Goal: Task Accomplishment & Management: Complete application form

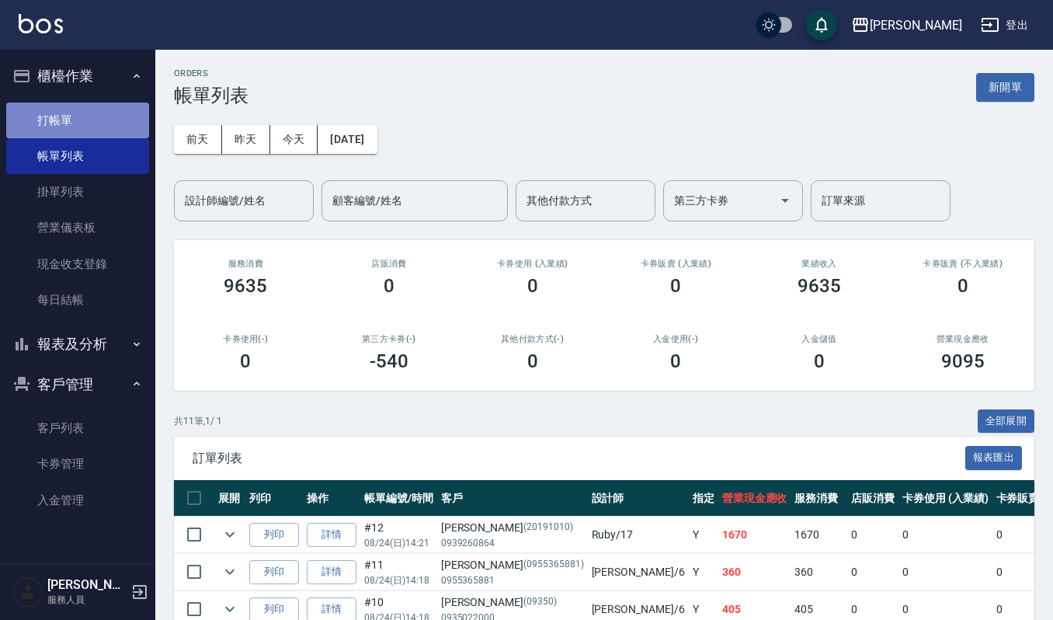
click at [94, 118] on link "打帳單" at bounding box center [77, 121] width 143 height 36
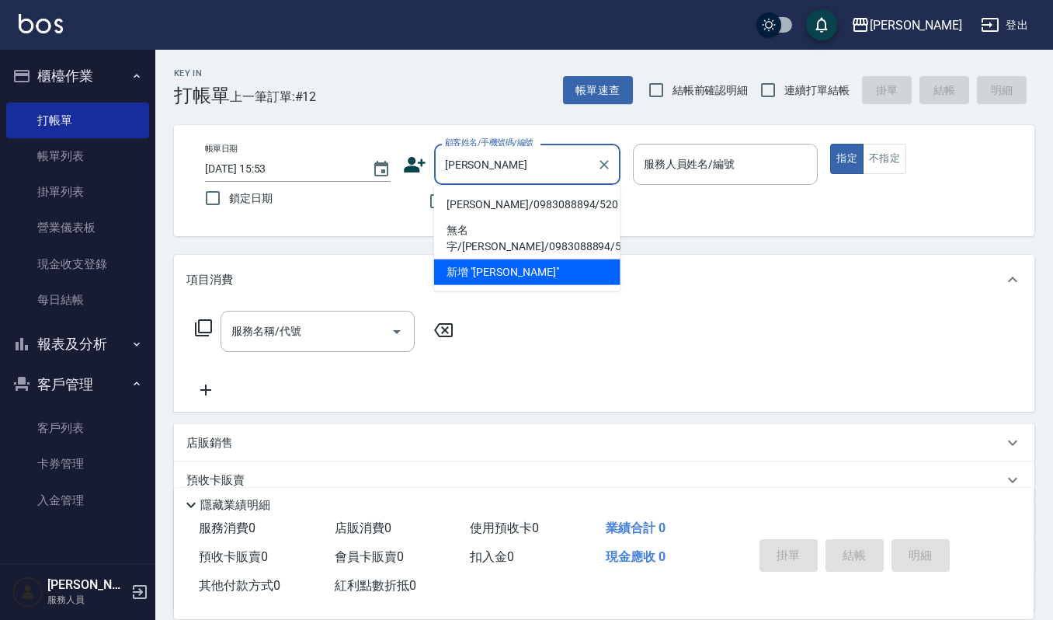
type input "[PERSON_NAME]/0983088894/520"
type input "Ruby-17"
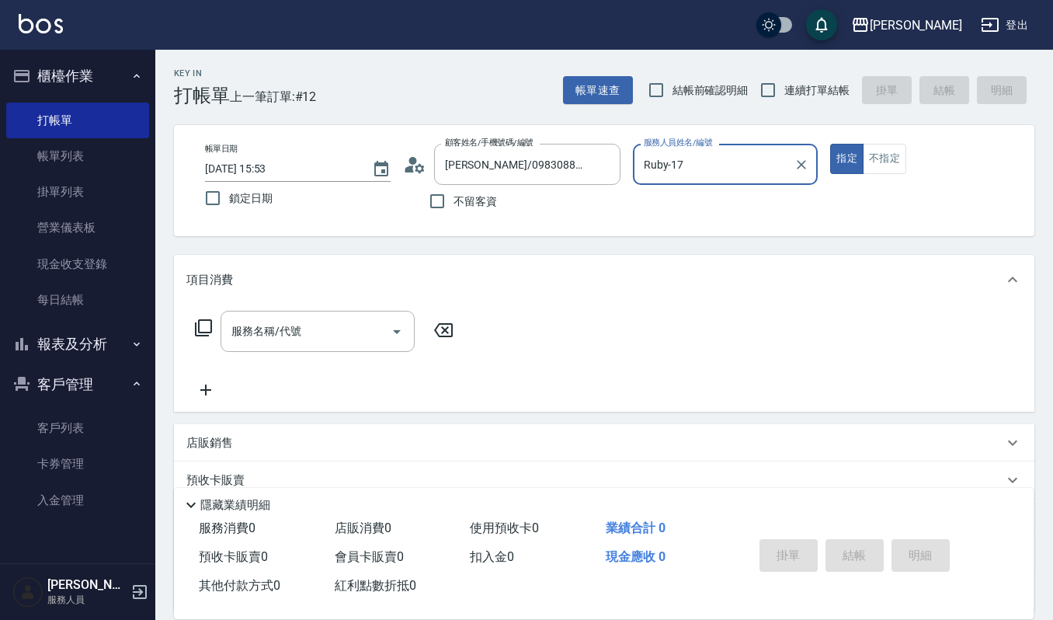
click at [830, 144] on button "指定" at bounding box center [846, 159] width 33 height 30
type button "true"
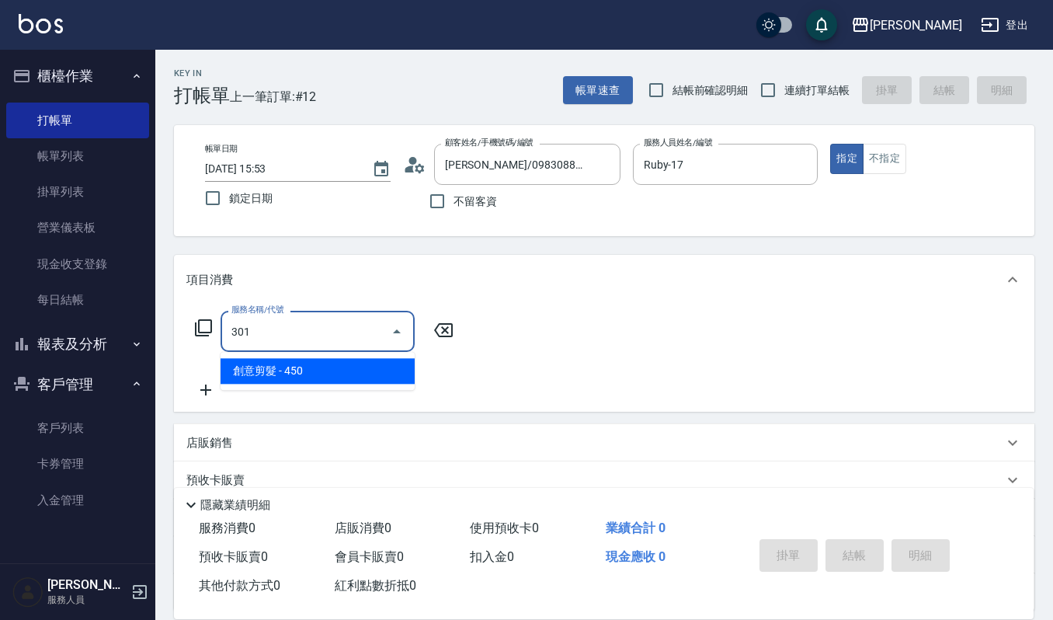
type input "創意剪髮(301)"
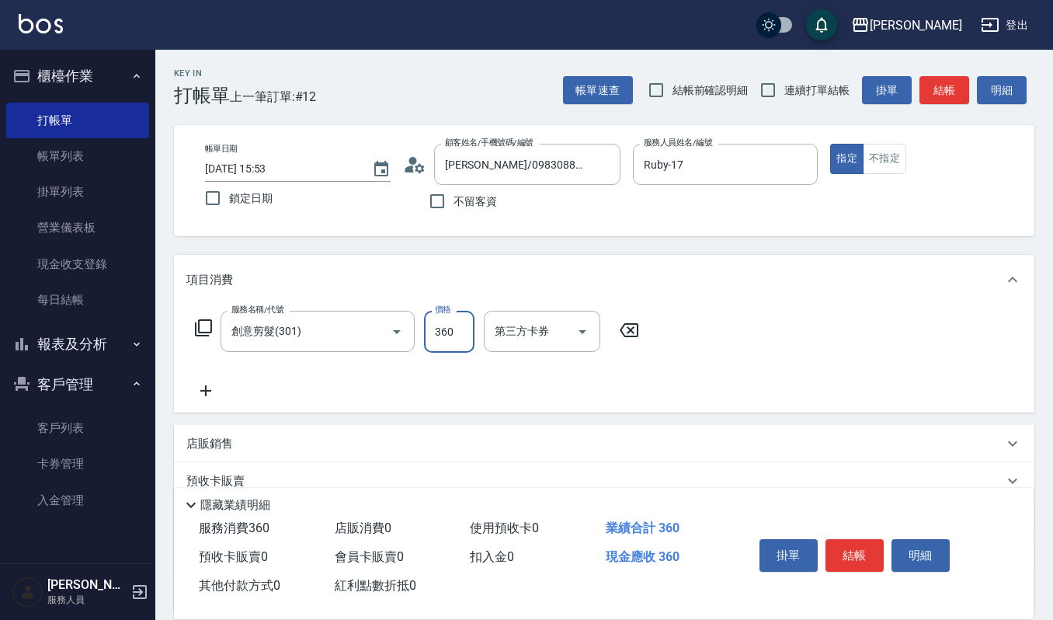
type input "360"
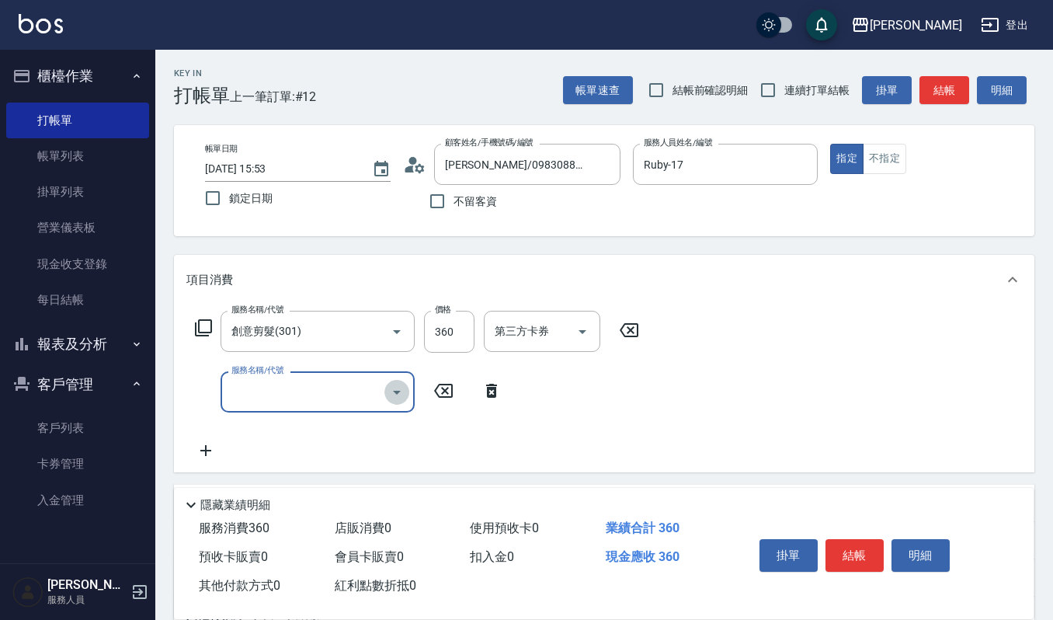
click at [399, 386] on icon "Open" at bounding box center [397, 392] width 19 height 19
type input "洗+頭皮保養(630)"
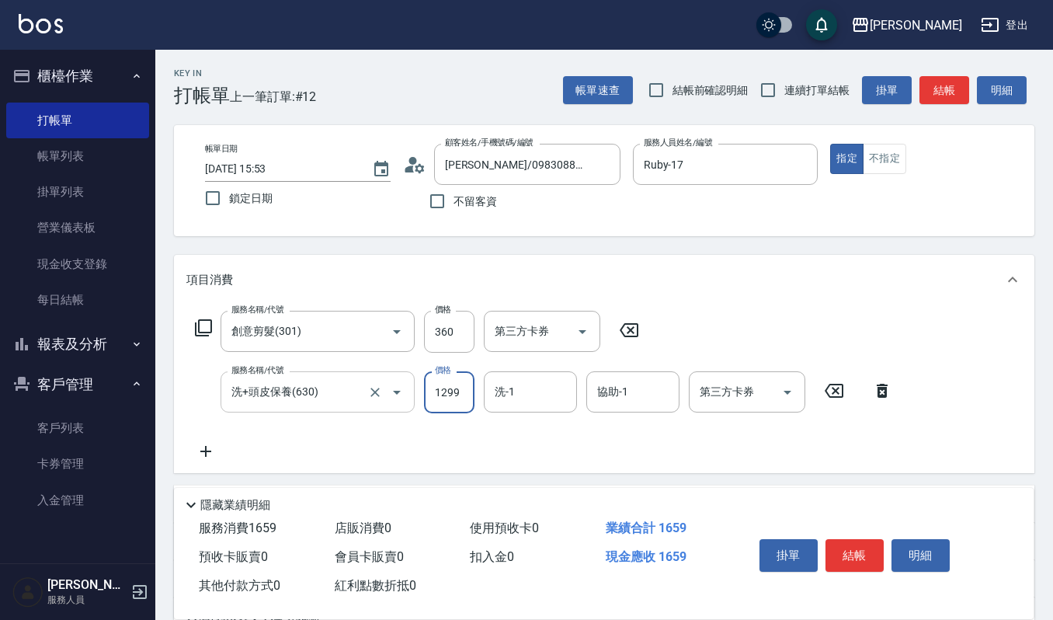
type input "1299"
type input "宜芳-22"
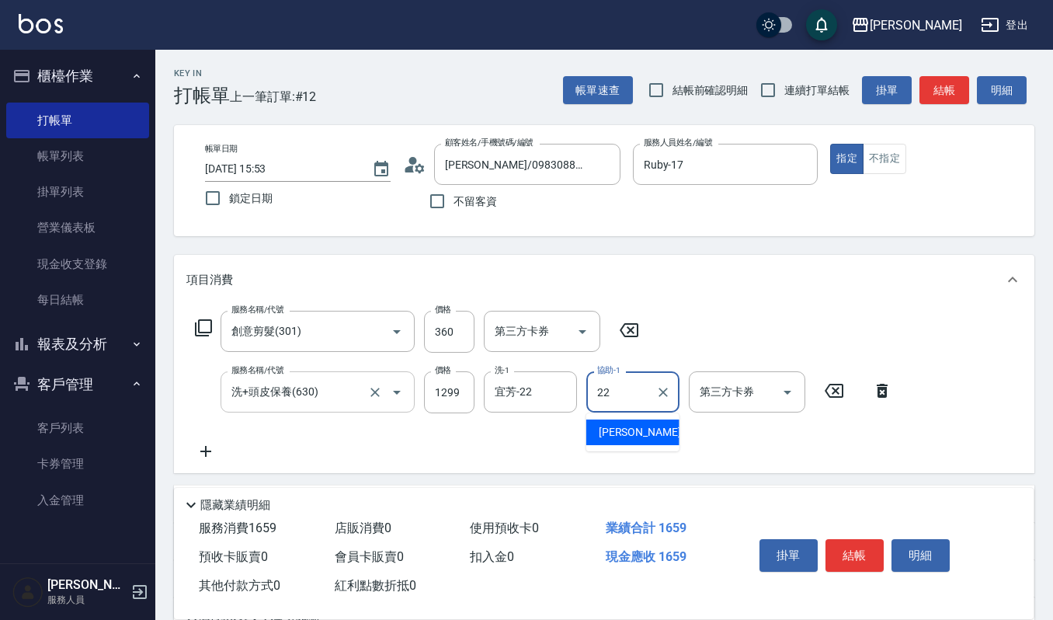
type input "宜芳-22"
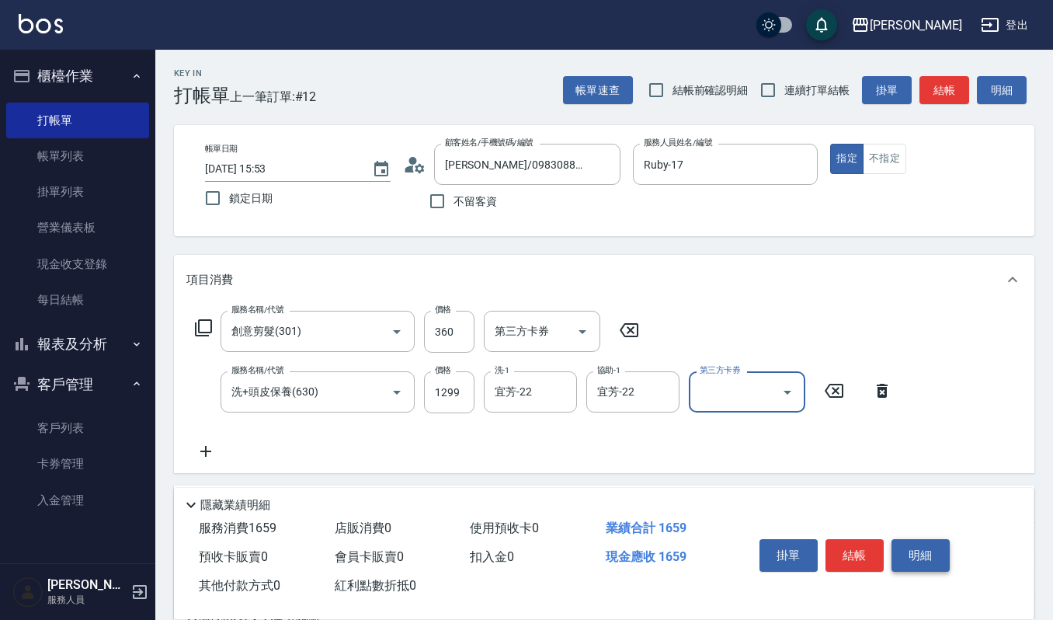
click at [908, 558] on button "明細" at bounding box center [921, 555] width 58 height 33
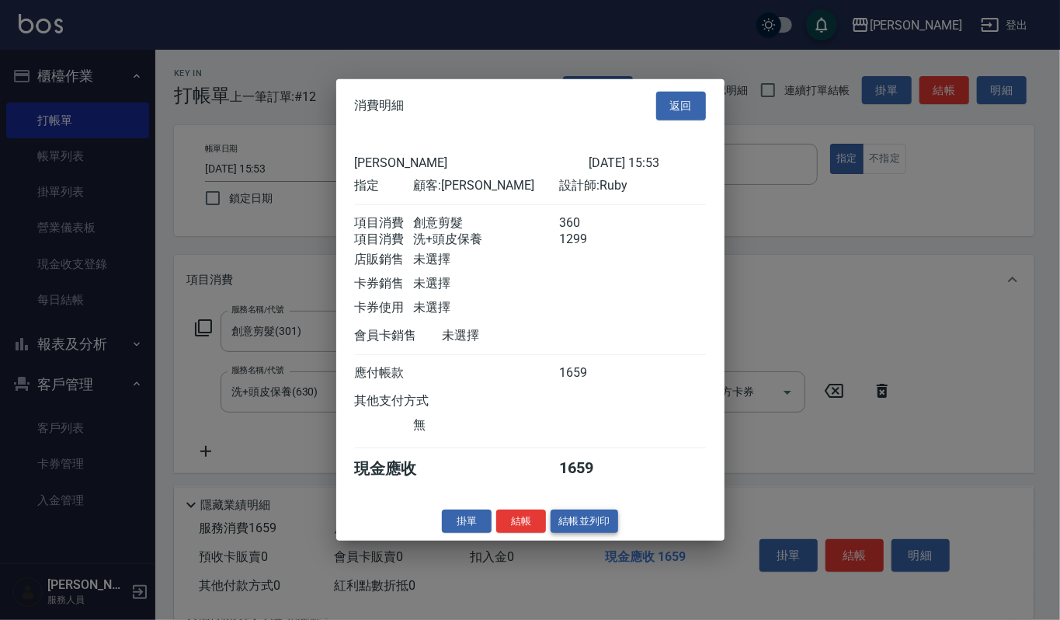
click at [573, 530] on button "結帳並列印" at bounding box center [585, 521] width 68 height 24
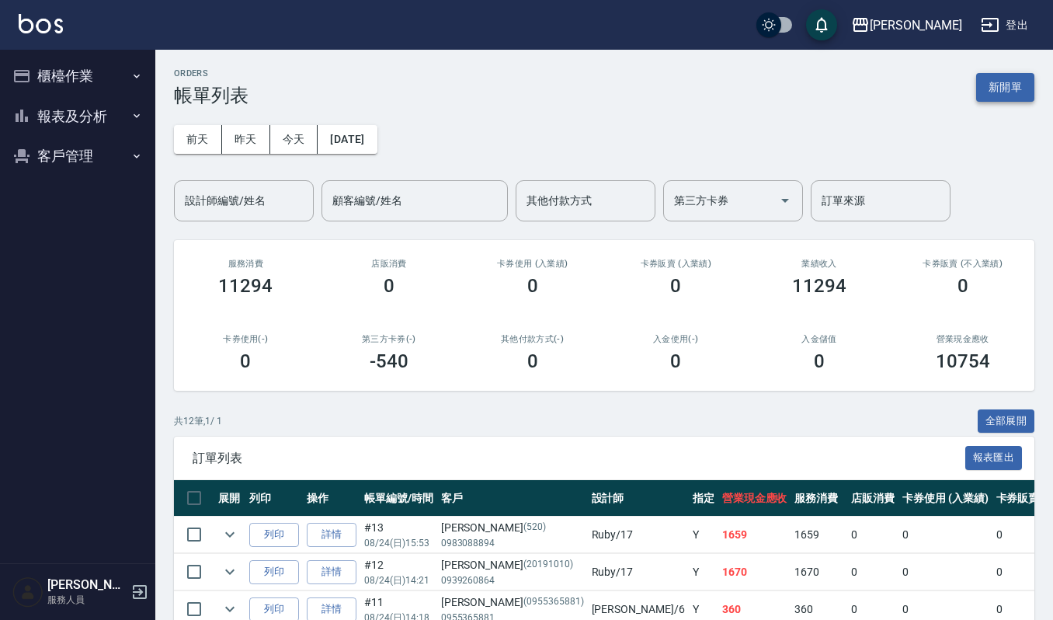
click at [992, 75] on button "新開單" at bounding box center [1005, 87] width 58 height 29
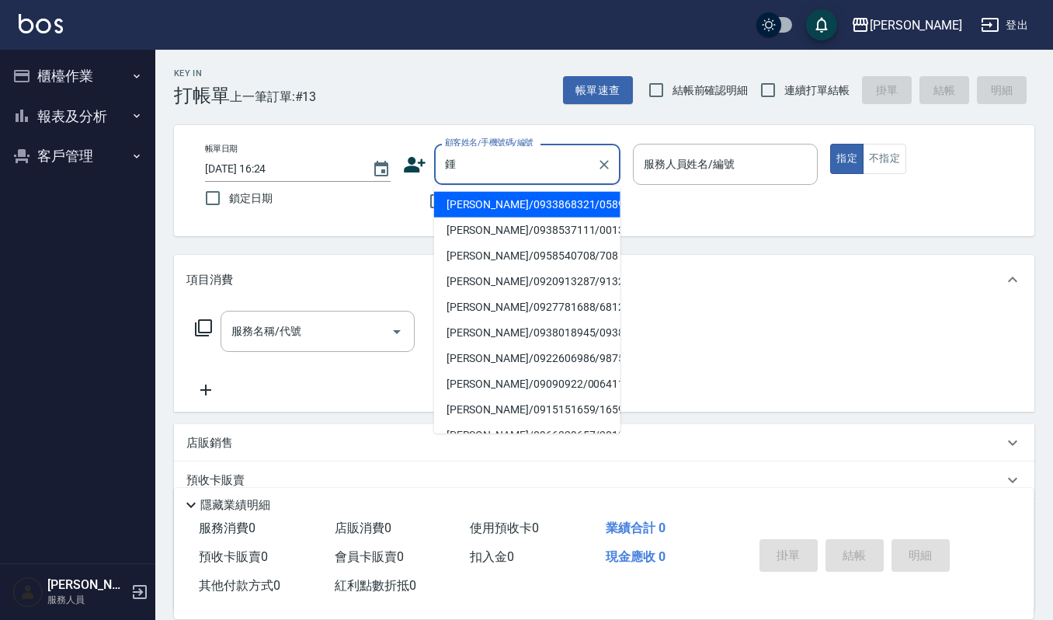
click at [544, 197] on li "鍾季岑/0933868321/05896" at bounding box center [527, 205] width 186 height 26
type input "鍾季岑/0933868321/05896"
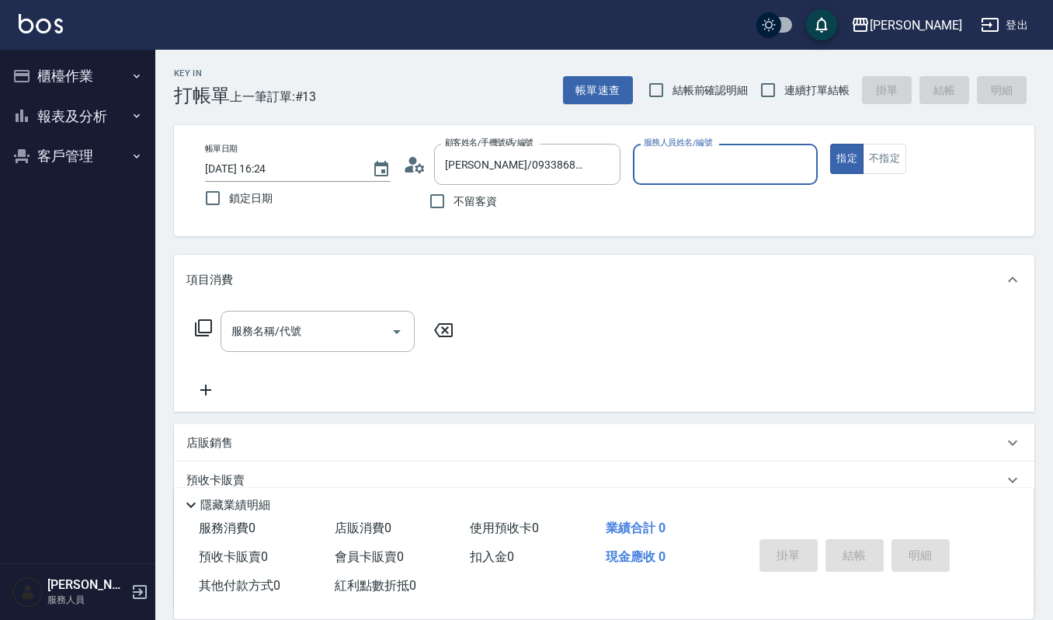
click at [653, 172] on input "服務人員姓名/編號" at bounding box center [726, 164] width 172 height 27
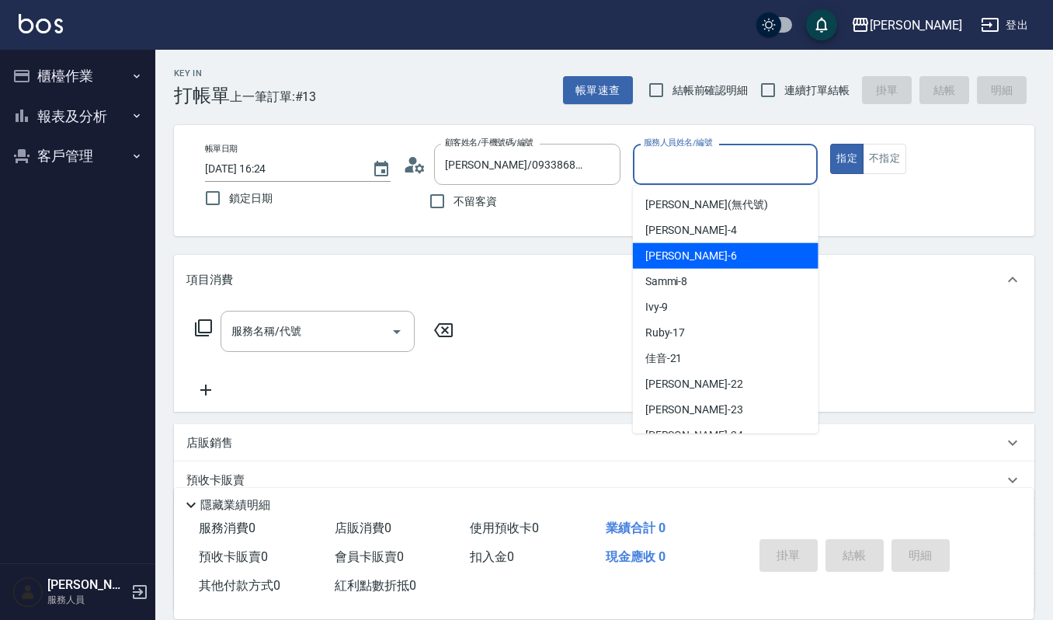
click at [671, 250] on span "Joalin -6" at bounding box center [692, 256] width 92 height 16
type input "Joalin-6"
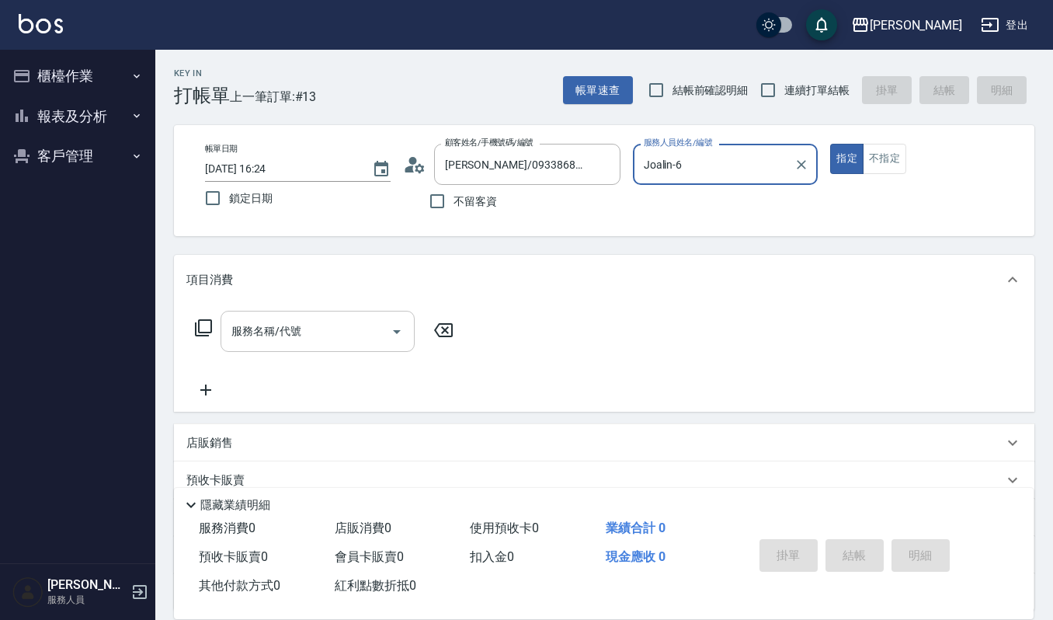
click at [349, 336] on input "服務名稱/代號" at bounding box center [306, 331] width 157 height 27
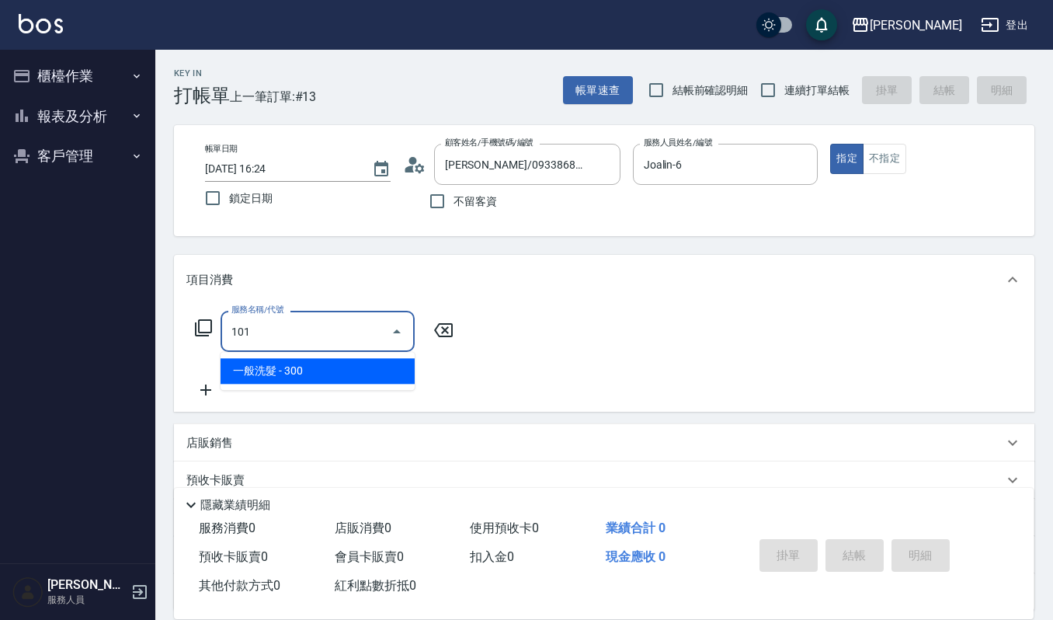
type input "一般洗髮(101)"
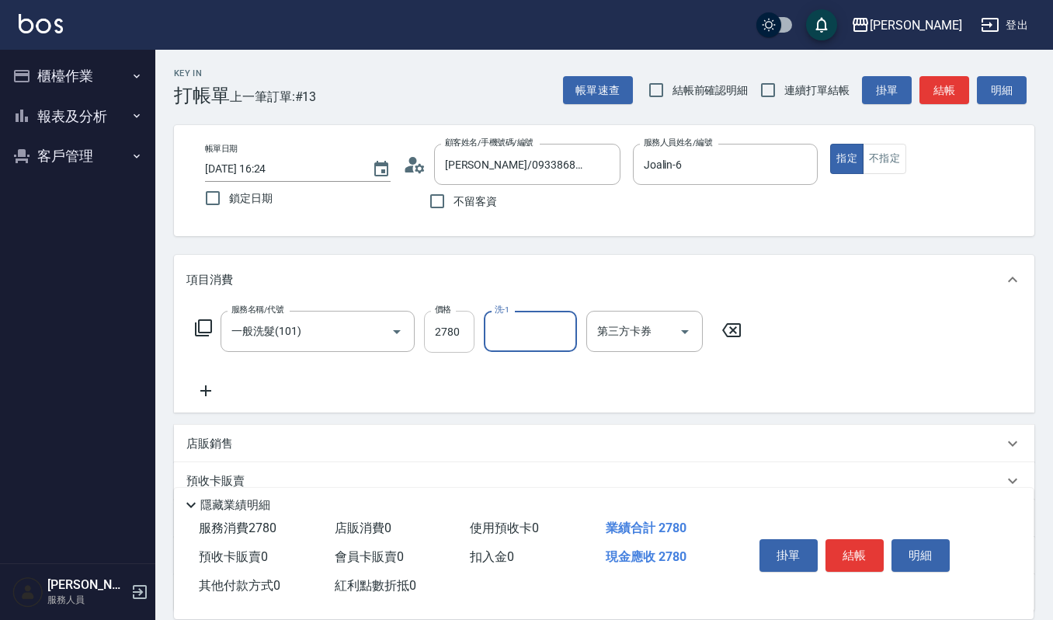
click at [455, 337] on input "2780" at bounding box center [449, 332] width 50 height 42
type input "270"
type input "宜芳-22"
click at [855, 542] on button "結帳" at bounding box center [855, 555] width 58 height 33
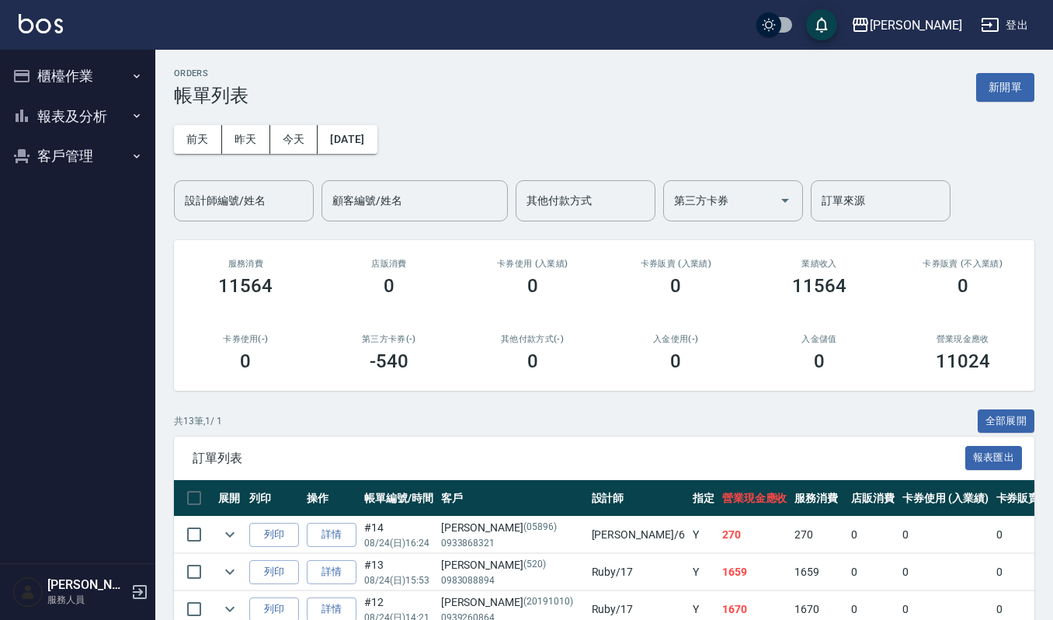
click at [95, 153] on button "客戶管理" at bounding box center [77, 156] width 143 height 40
click at [91, 202] on link "客戶列表" at bounding box center [77, 201] width 143 height 36
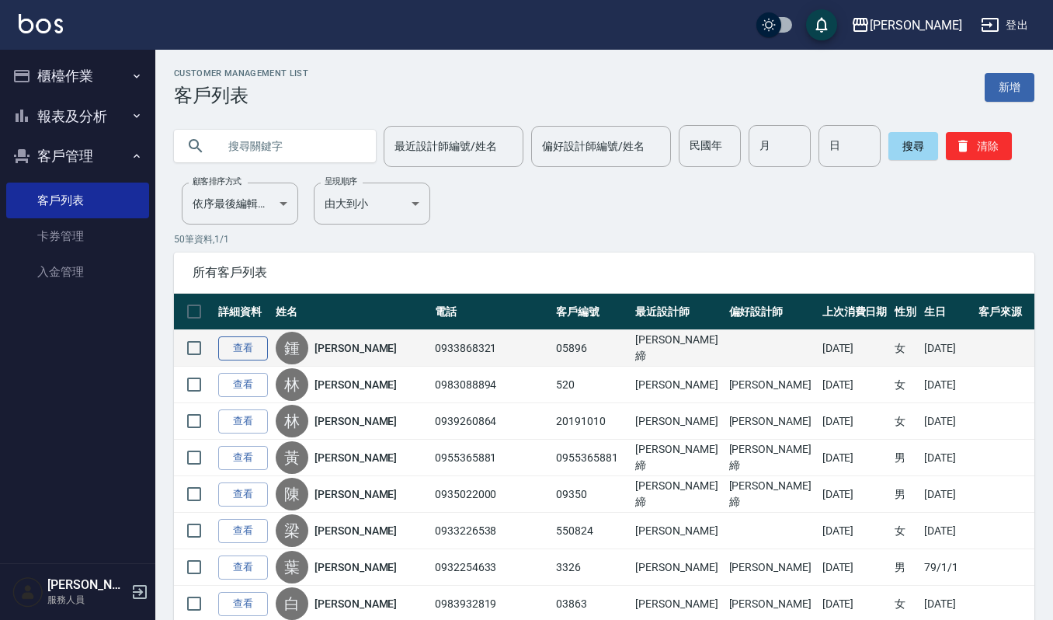
click at [256, 345] on link "查看" at bounding box center [243, 348] width 50 height 24
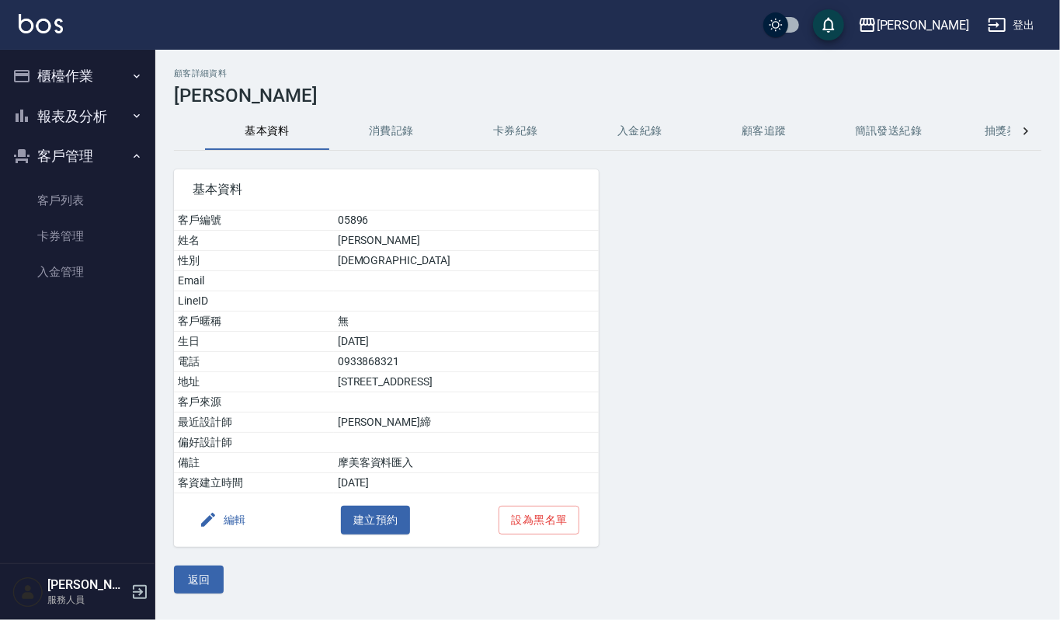
click at [402, 125] on button "消費記錄" at bounding box center [391, 131] width 124 height 37
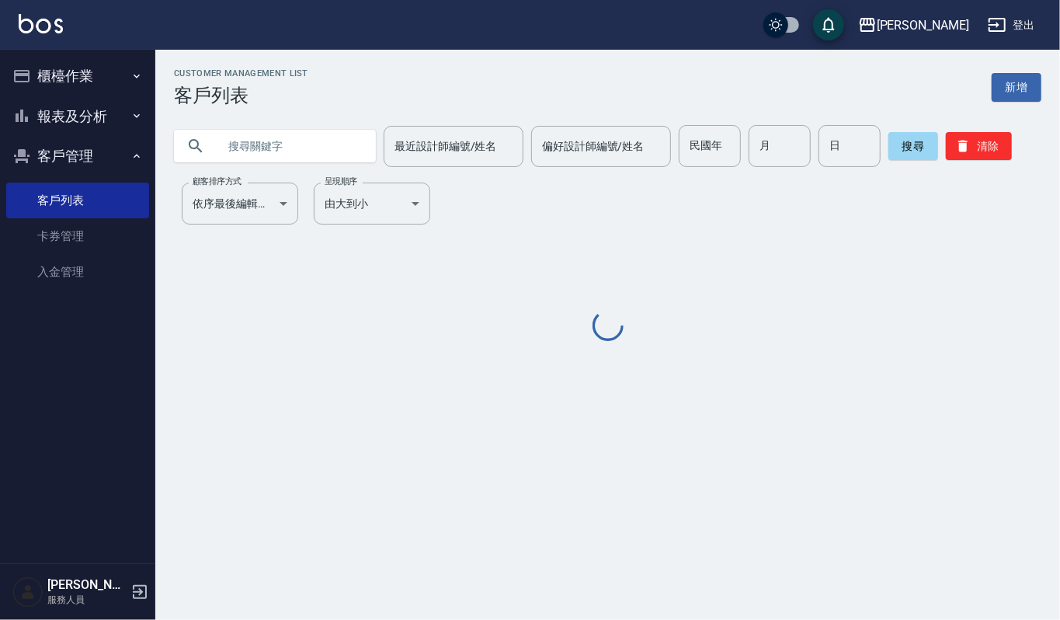
click at [100, 116] on button "報表及分析" at bounding box center [77, 116] width 143 height 40
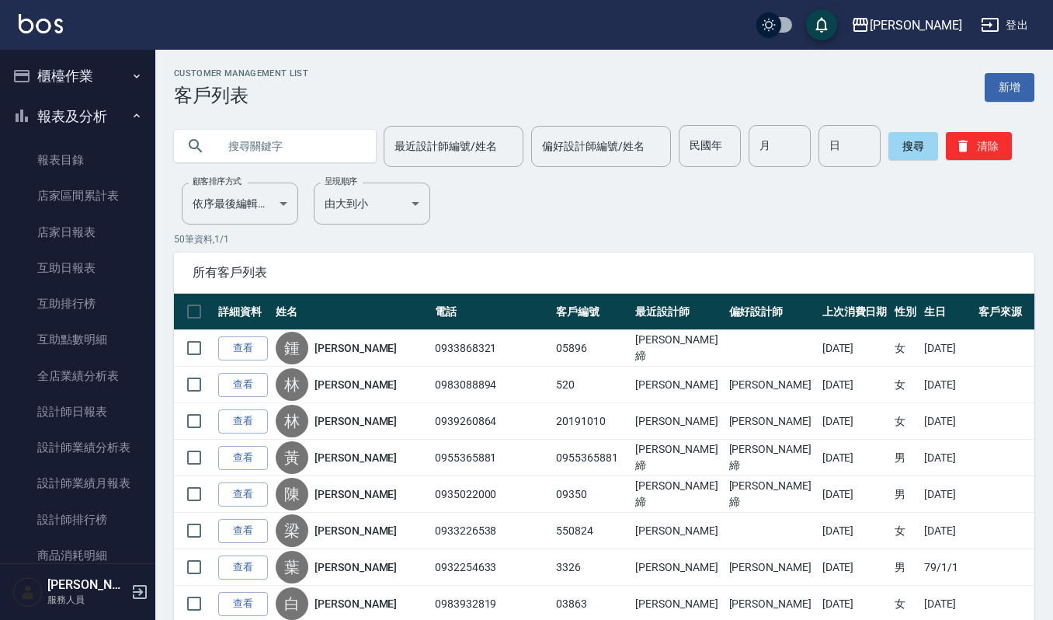
click at [82, 67] on button "櫃檯作業" at bounding box center [77, 76] width 143 height 40
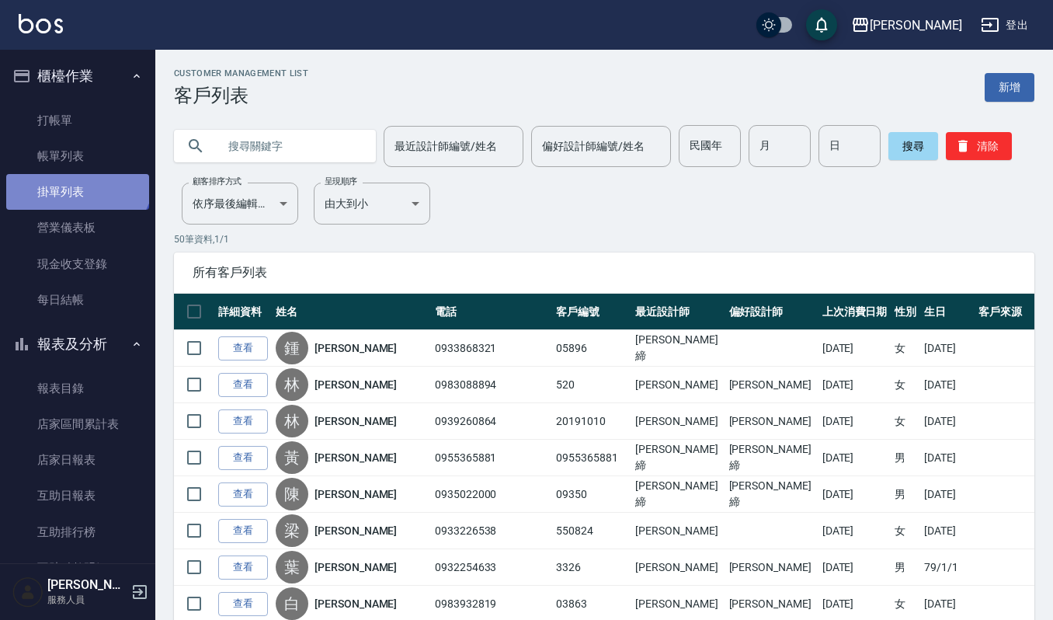
click at [75, 174] on link "掛單列表" at bounding box center [77, 192] width 143 height 36
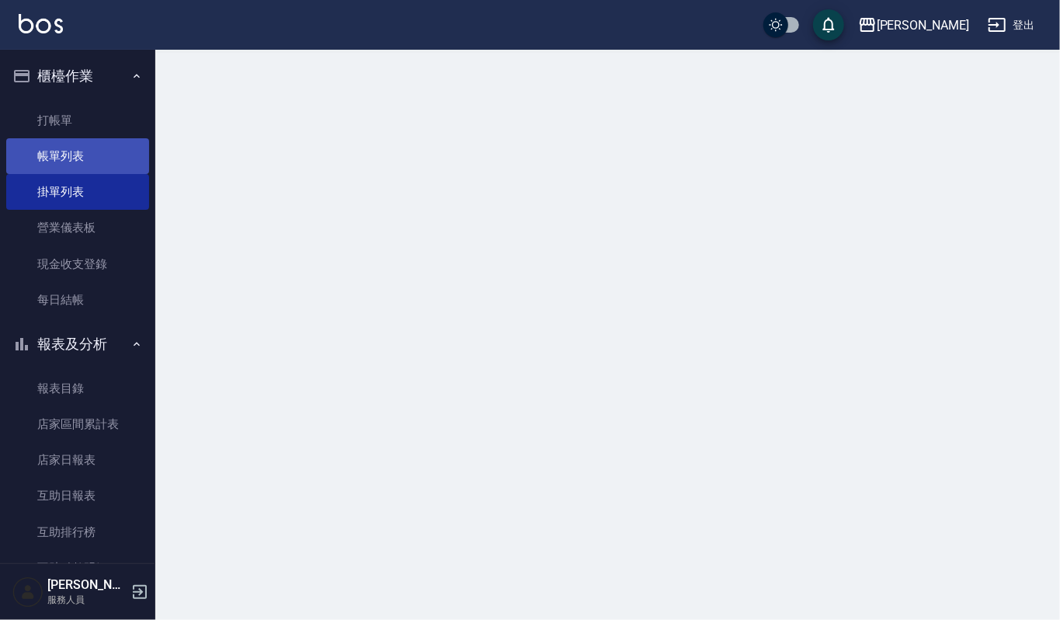
click at [84, 160] on link "帳單列表" at bounding box center [77, 156] width 143 height 36
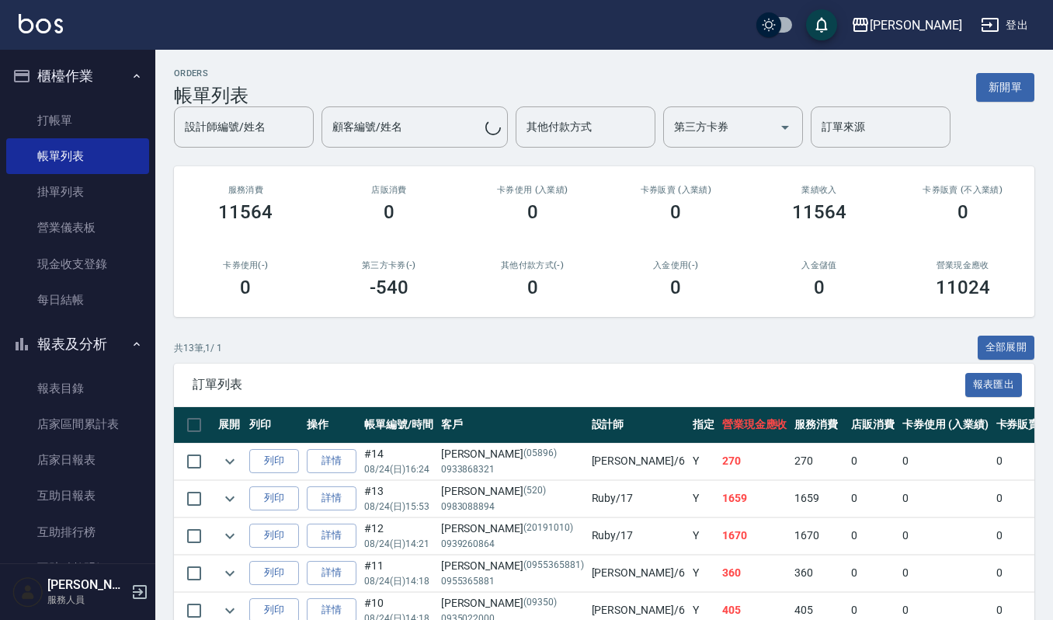
click at [115, 343] on button "報表及分析" at bounding box center [77, 344] width 143 height 40
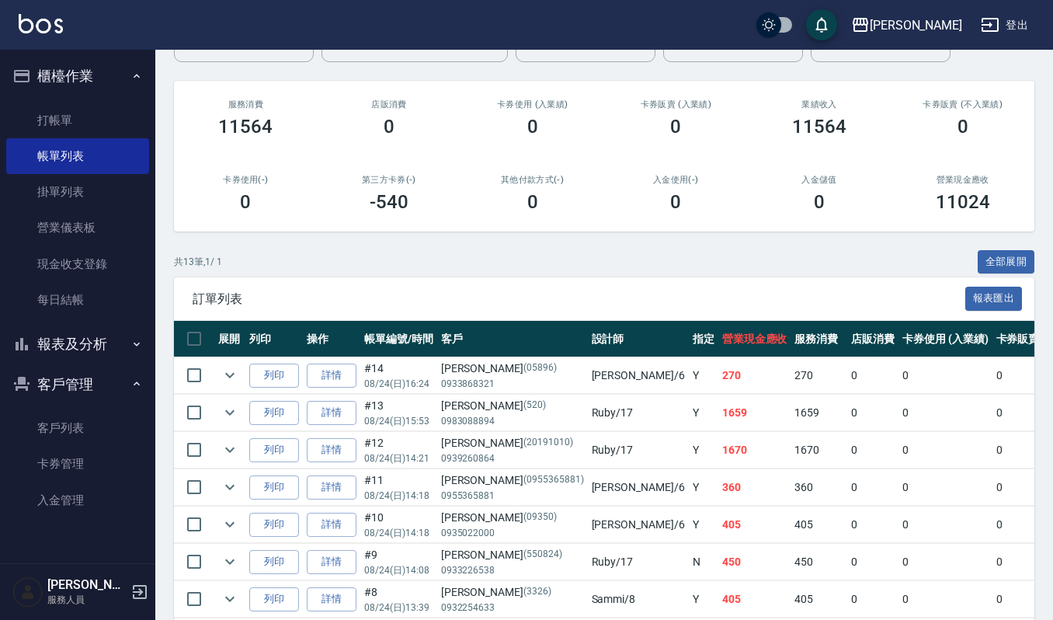
scroll to position [207, 0]
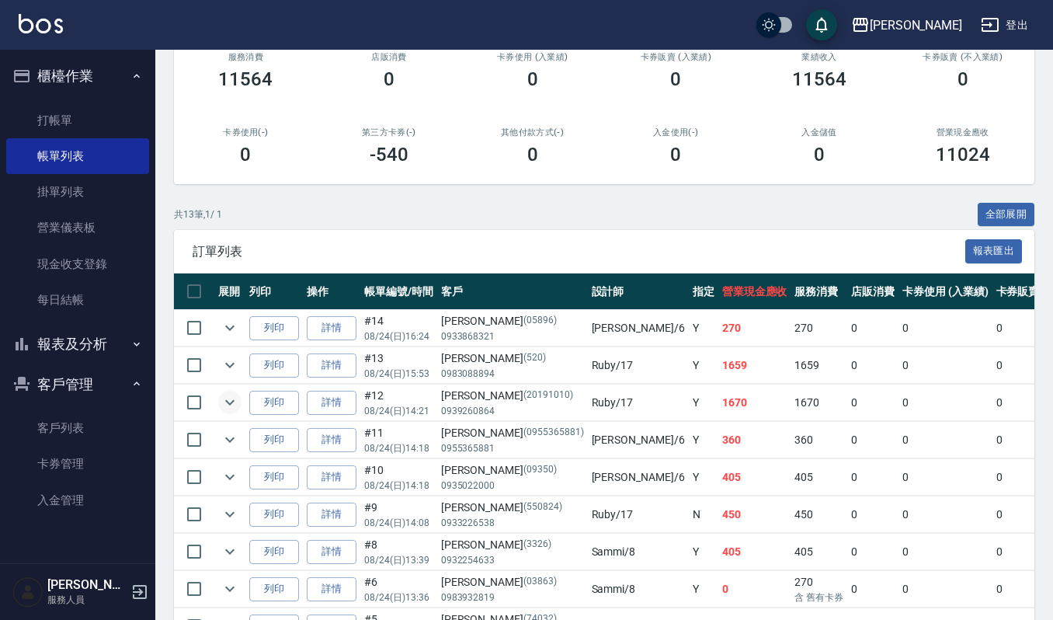
click at [231, 402] on icon "expand row" at bounding box center [230, 402] width 19 height 19
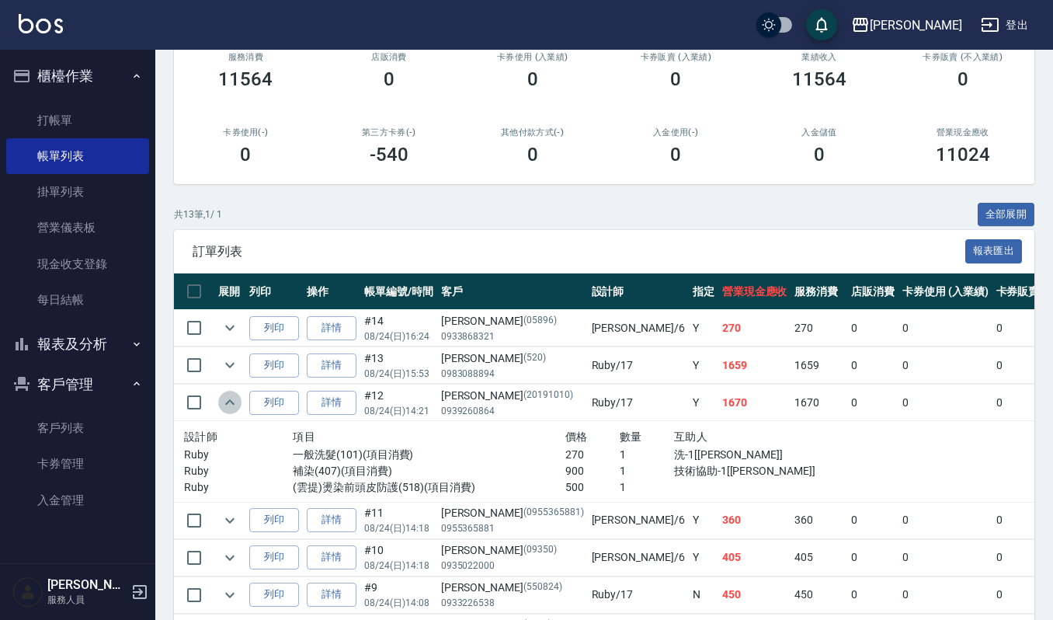
click at [231, 402] on icon "expand row" at bounding box center [229, 401] width 9 height 5
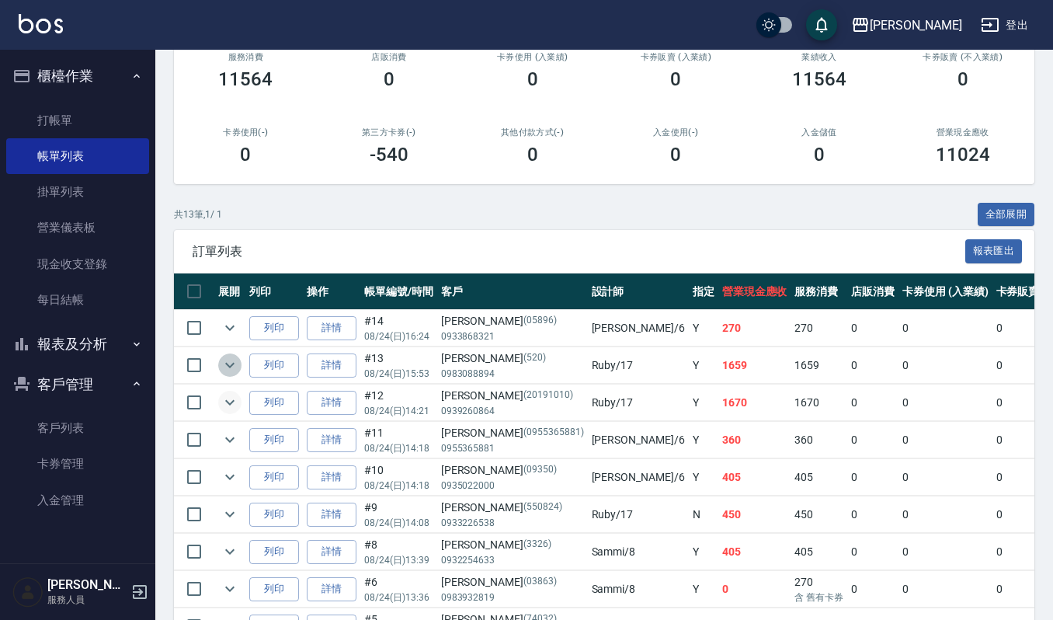
click at [234, 368] on icon "expand row" at bounding box center [230, 365] width 19 height 19
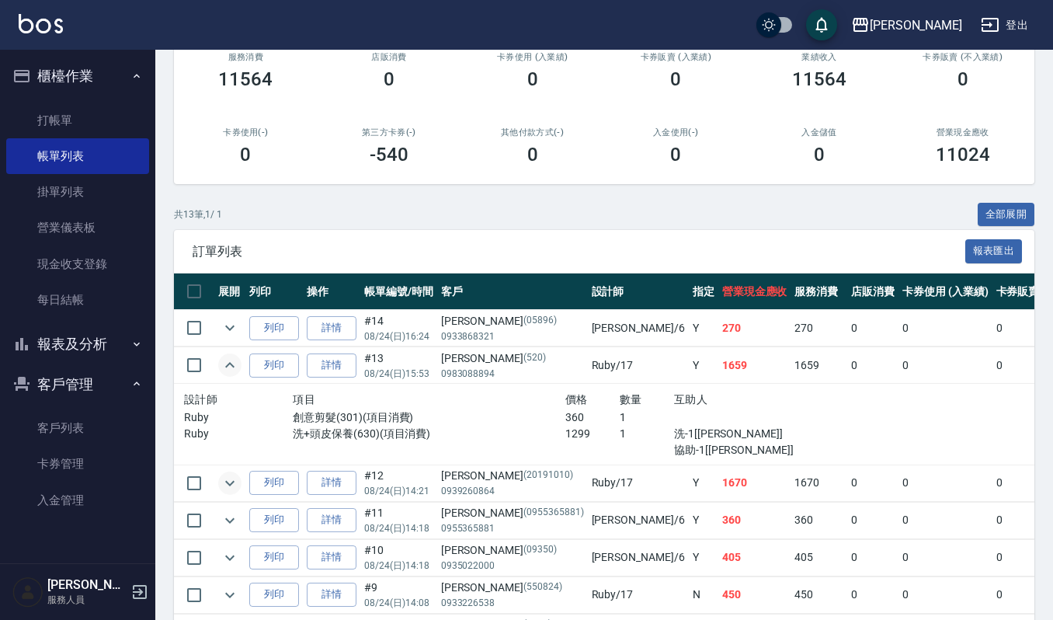
click at [234, 368] on icon "expand row" at bounding box center [230, 365] width 19 height 19
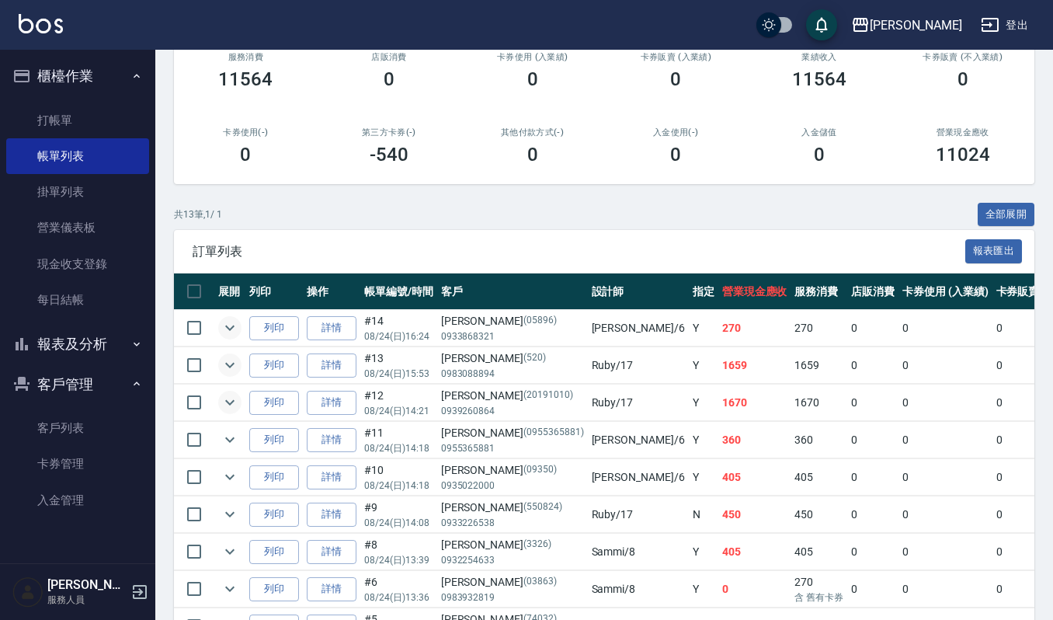
click at [230, 331] on icon "expand row" at bounding box center [230, 327] width 19 height 19
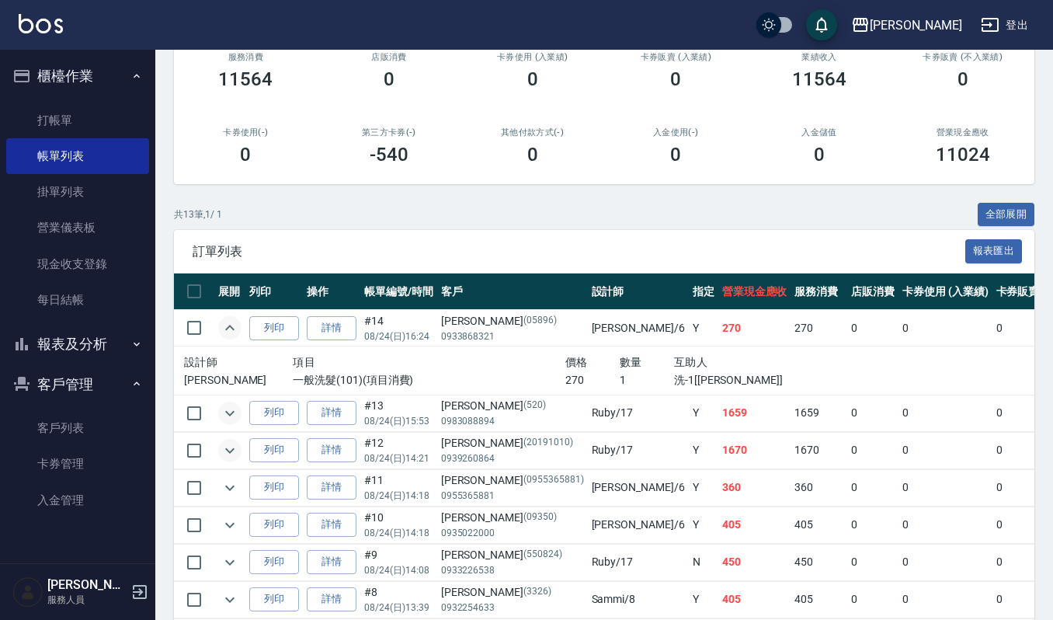
click at [230, 331] on icon "expand row" at bounding box center [230, 327] width 19 height 19
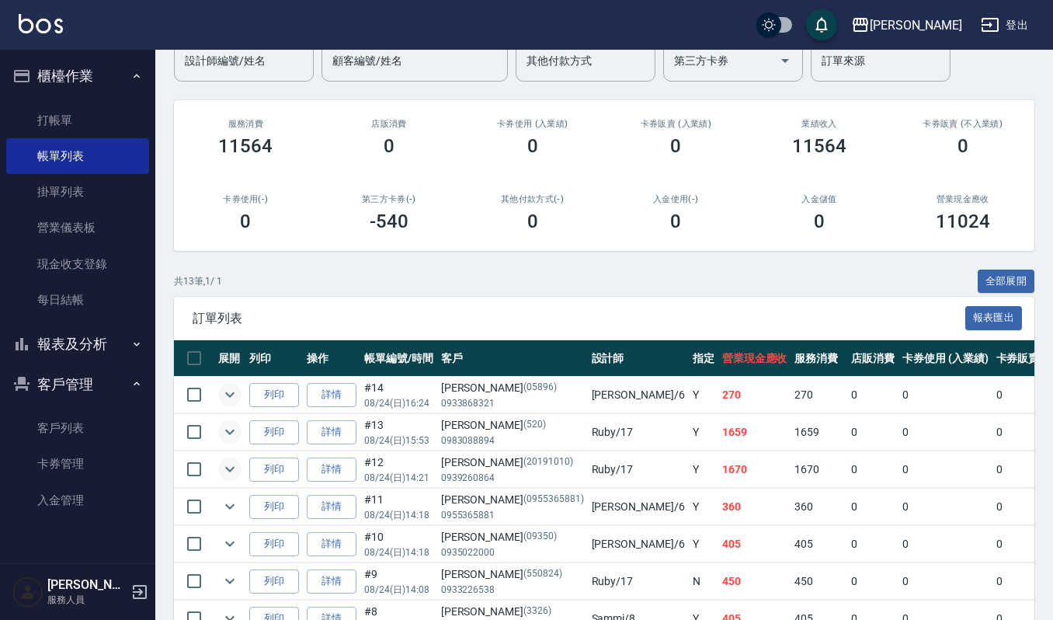
scroll to position [103, 0]
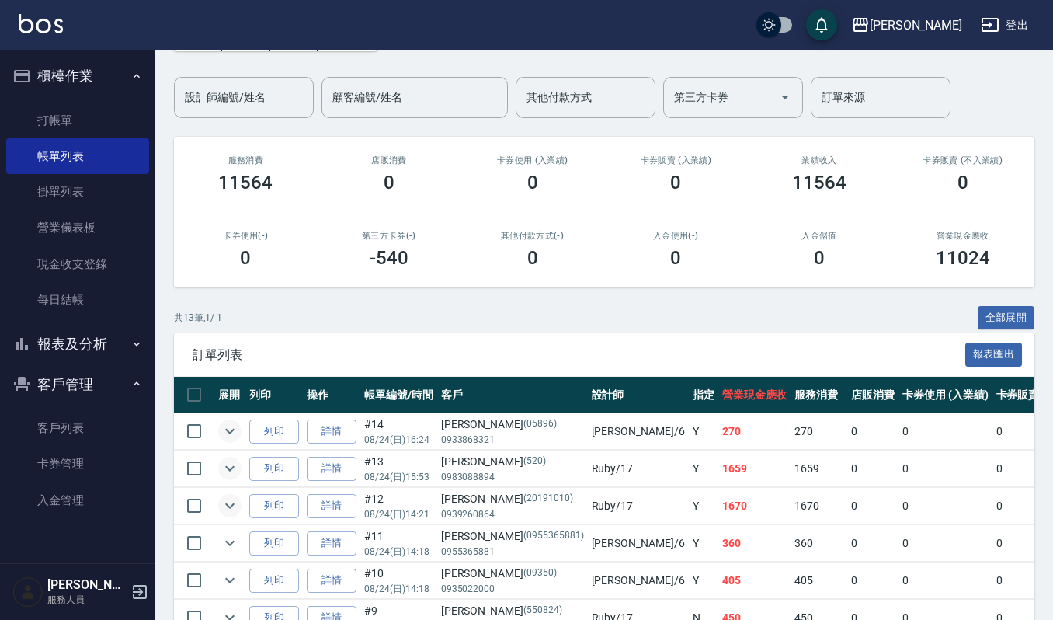
click at [330, 390] on th "操作" at bounding box center [331, 395] width 57 height 37
